Goal: Task Accomplishment & Management: Use online tool/utility

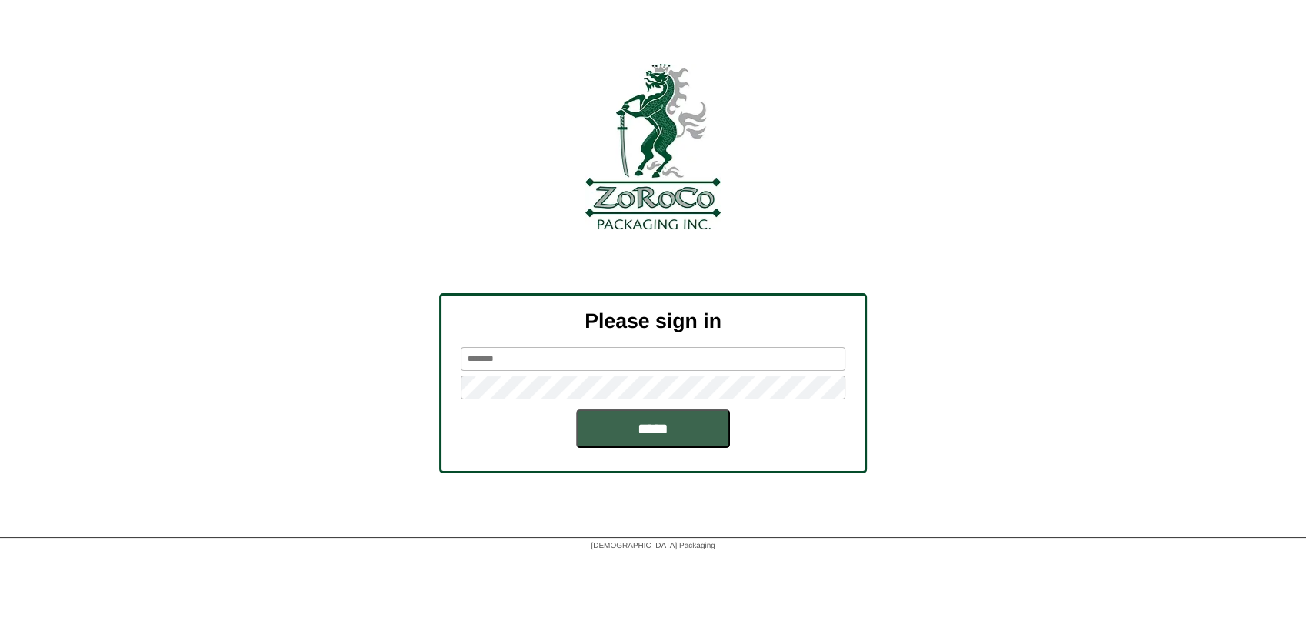
click at [568, 365] on input "text" at bounding box center [653, 359] width 385 height 24
type input "******"
click at [576, 409] on input "*****" at bounding box center [653, 428] width 154 height 38
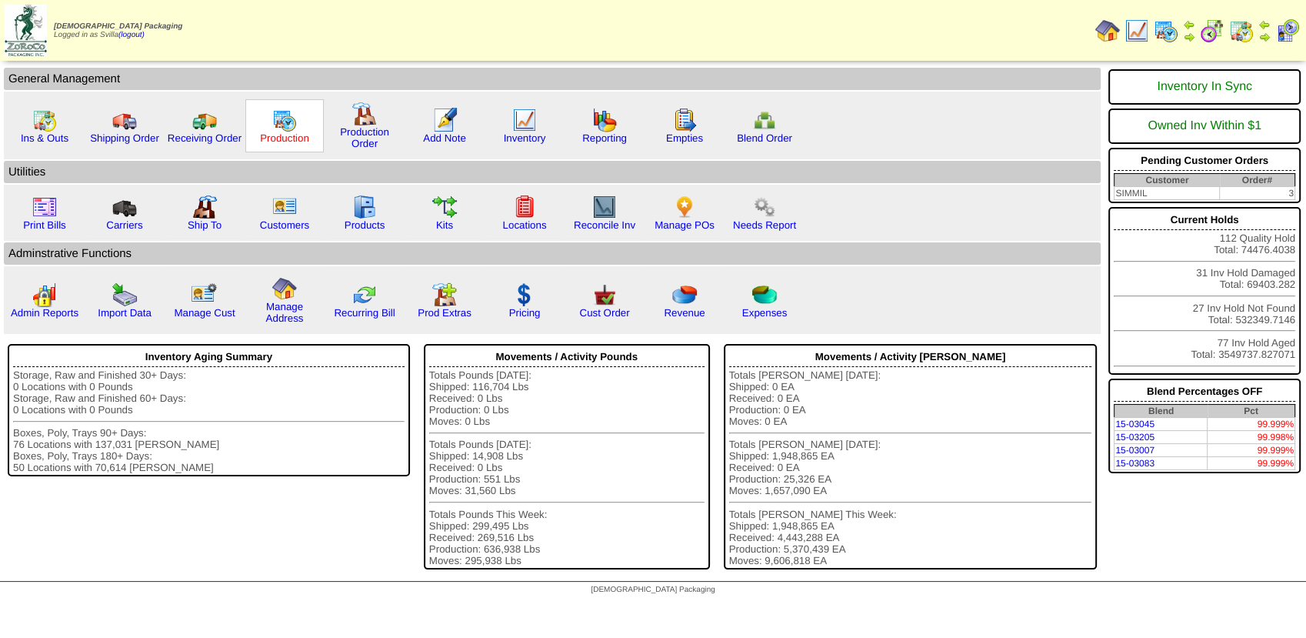
click at [289, 132] on link "Production" at bounding box center [284, 138] width 49 height 12
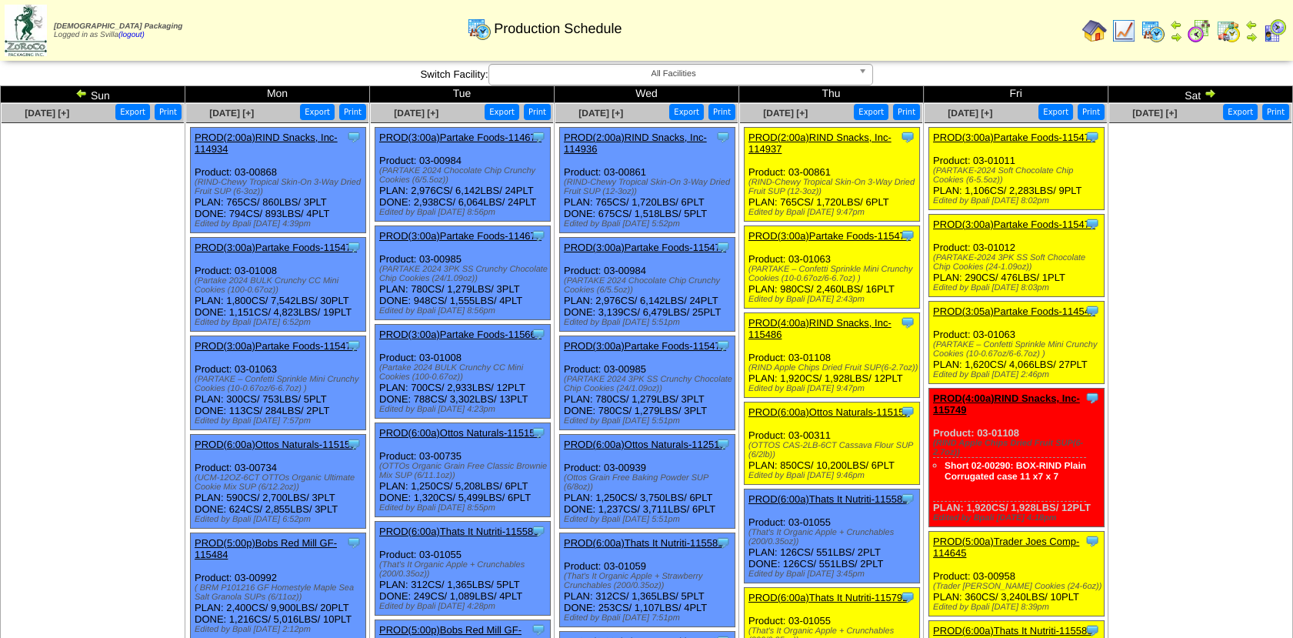
click at [990, 141] on link "PROD(3:00a)Partake Foods-115475" at bounding box center [1014, 138] width 162 height 12
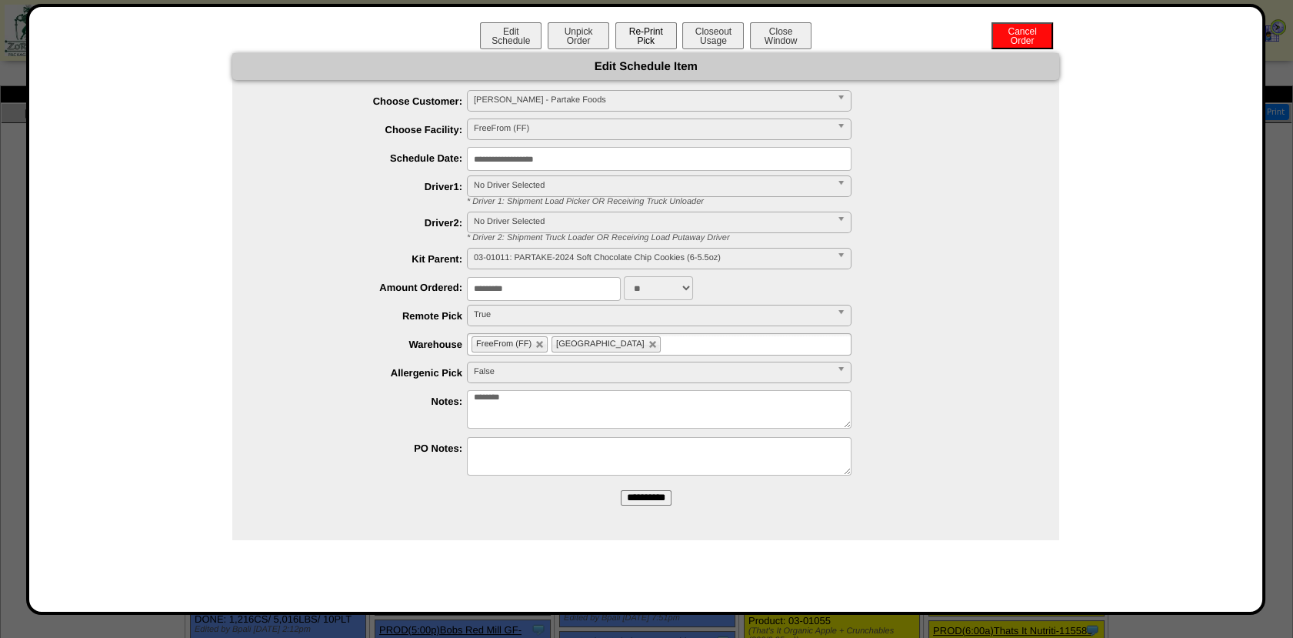
click at [637, 28] on button "Re-Print Pick" at bounding box center [647, 35] width 62 height 27
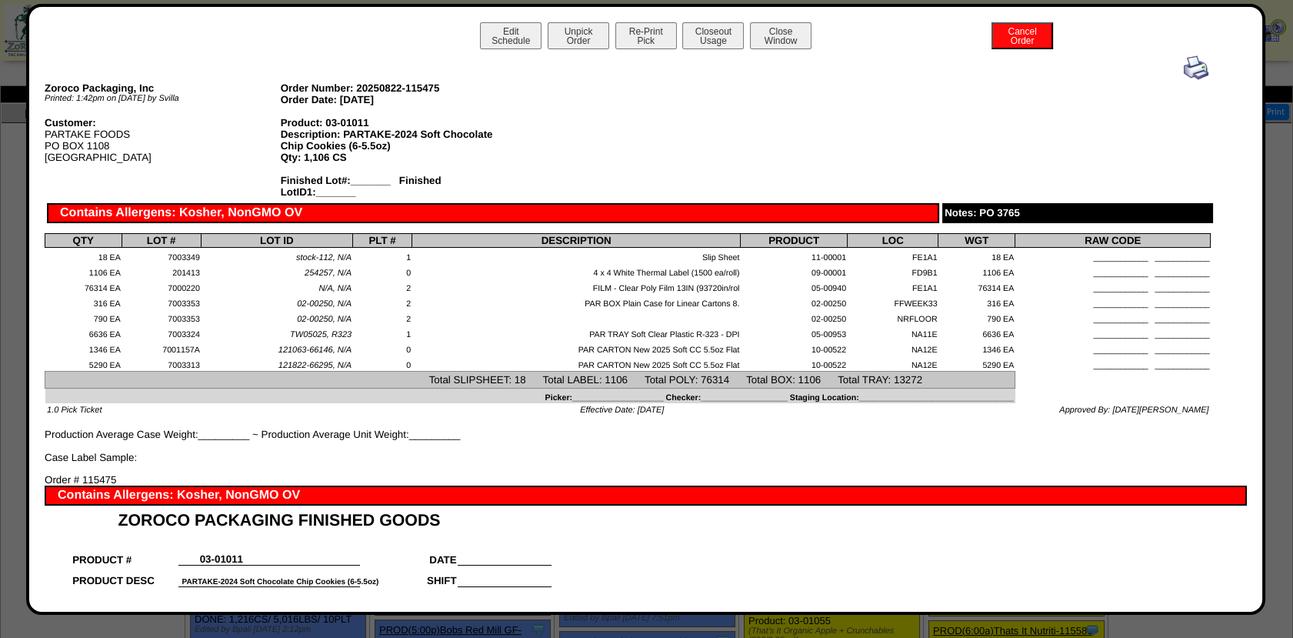
click at [1184, 75] on img at bounding box center [1196, 67] width 25 height 25
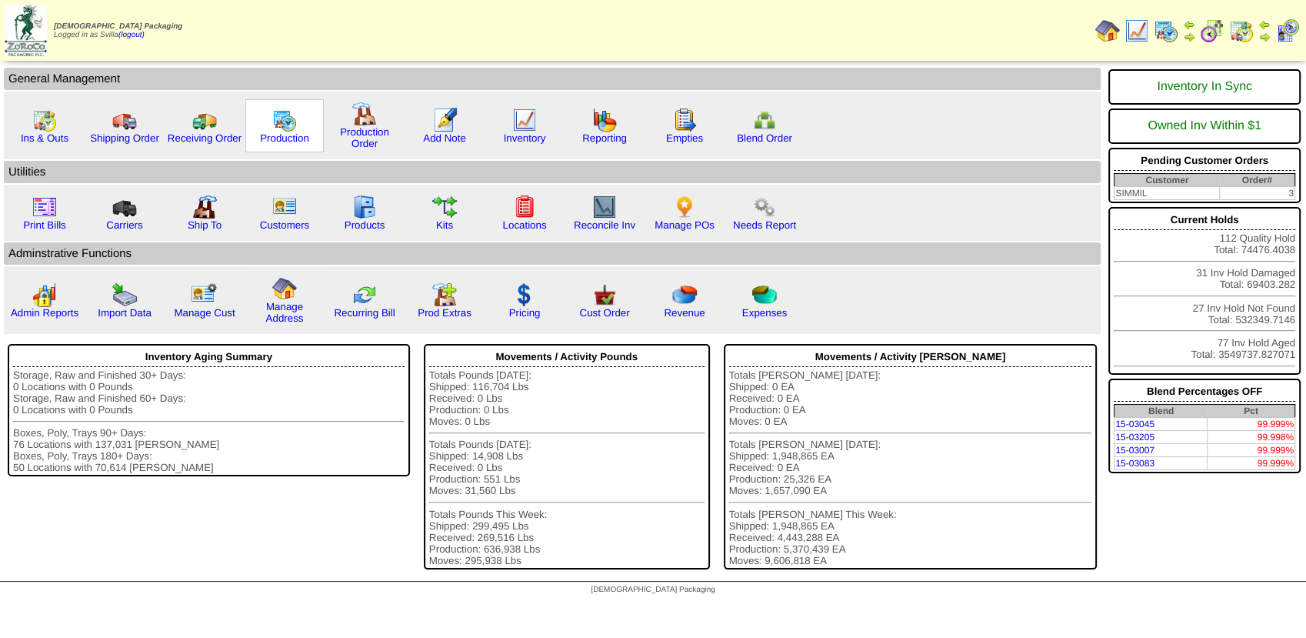
click at [293, 130] on img at bounding box center [284, 120] width 25 height 25
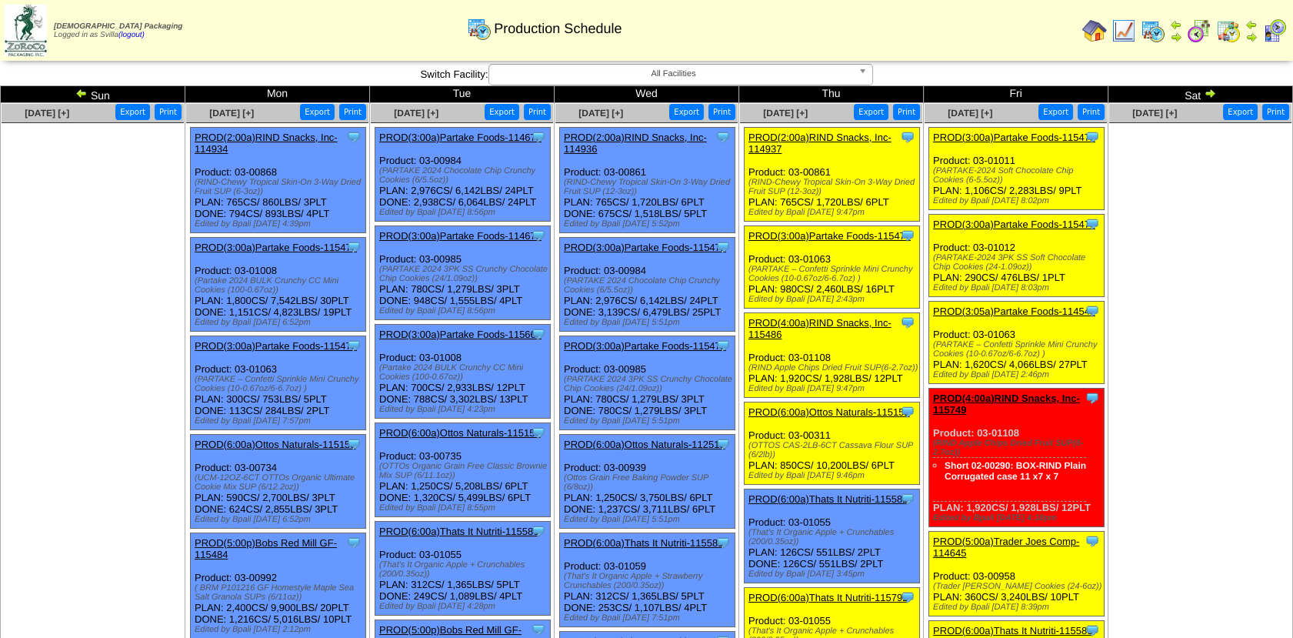
click at [1010, 219] on link "PROD(3:00a)Partake Foods-115476" at bounding box center [1014, 225] width 162 height 12
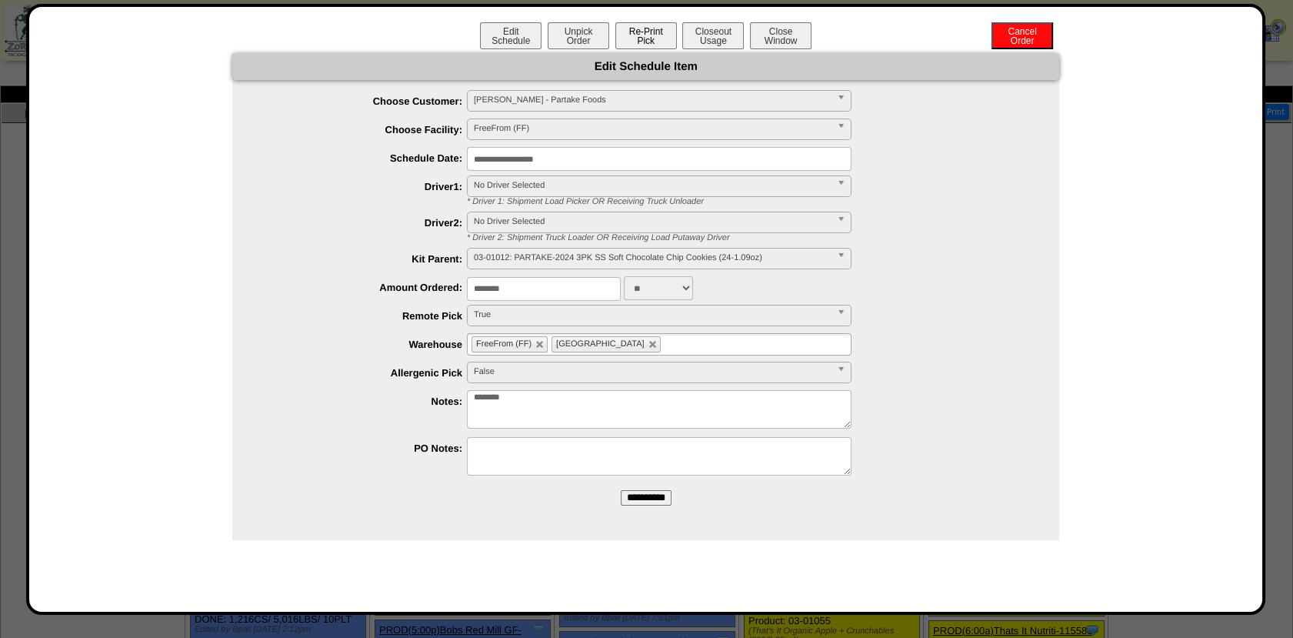
click at [633, 27] on button "Re-Print Pick" at bounding box center [647, 35] width 62 height 27
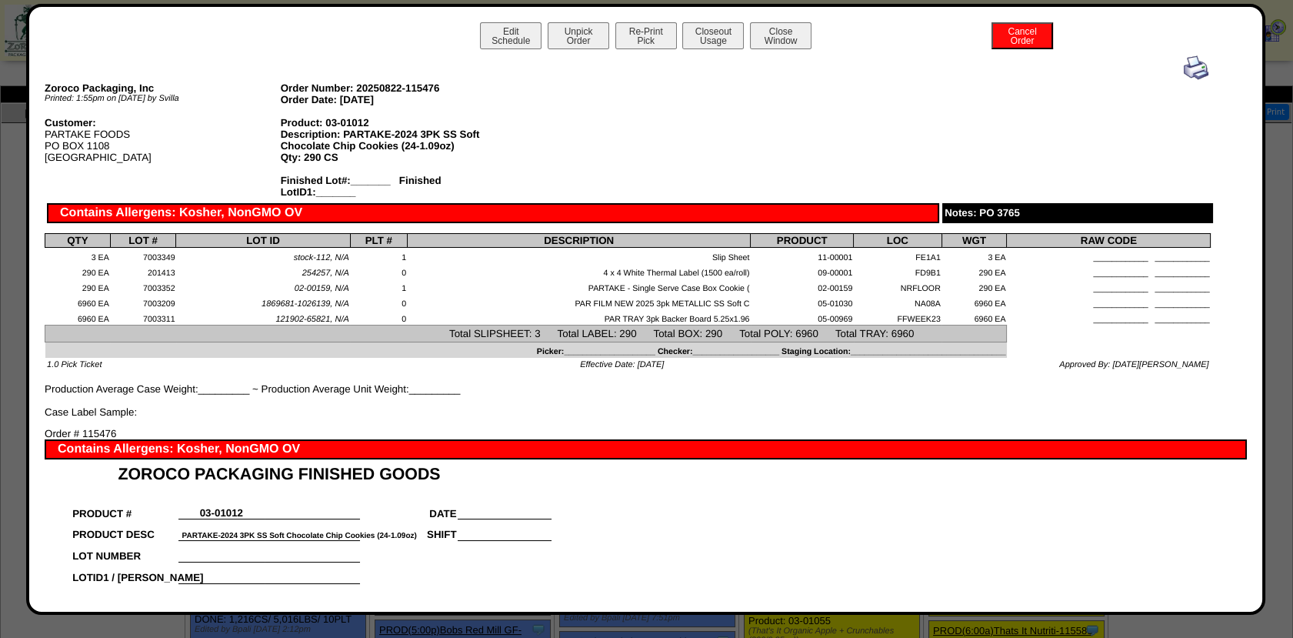
click at [1187, 63] on img at bounding box center [1196, 67] width 25 height 25
